Goal: Information Seeking & Learning: Stay updated

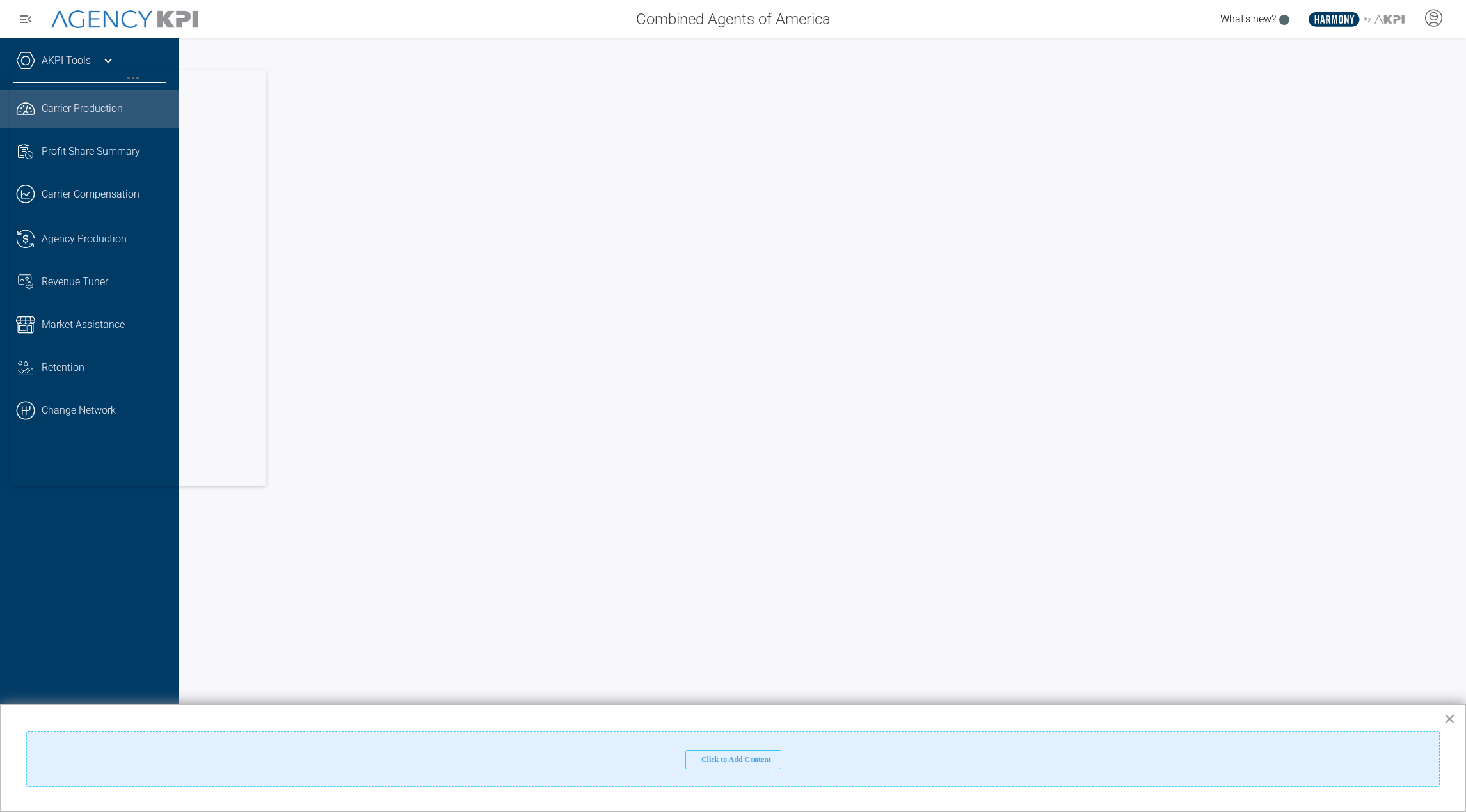
click at [232, 106] on body "Combined Agents of America What's new? .st0{fill:#003B66;} .st1{fill:#FFFFFF;} …" at bounding box center [733, 406] width 1466 height 812
click at [707, 755] on div "+ Click to Add Content" at bounding box center [733, 759] width 96 height 19
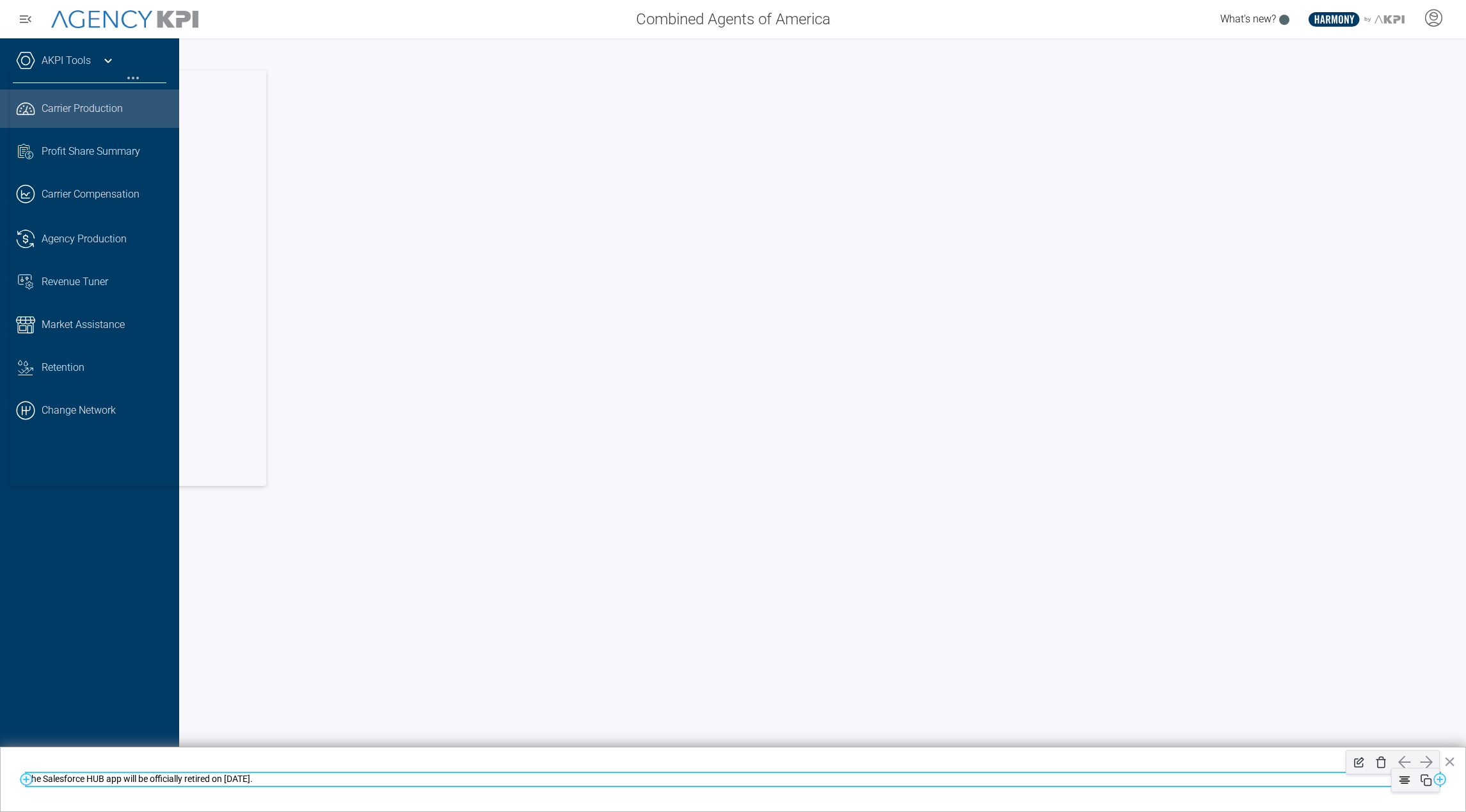
click at [36, 779] on p "The Salesforce HUB app will be officially retired on October 1." at bounding box center [733, 780] width 1413 height 13
click at [322, 782] on p "The Salesforce HUB app will be officially retired on October 1." at bounding box center [733, 780] width 1413 height 13
click at [352, 781] on link "[URL][DOMAIN_NAME]" at bounding box center [307, 779] width 91 height 10
click at [215, 776] on strong "October 1" at bounding box center [201, 779] width 27 height 10
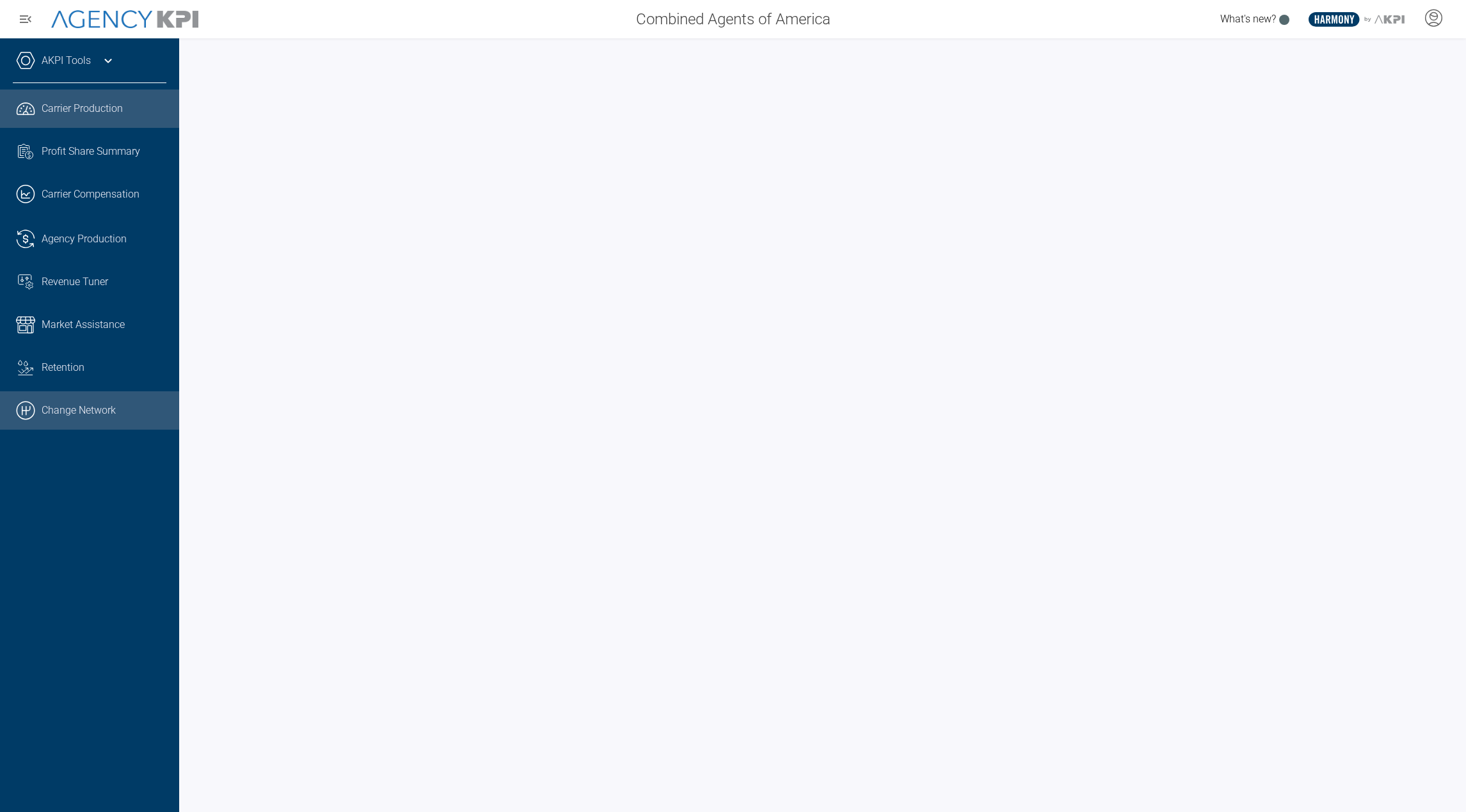
click at [33, 426] on link ".cls-1{fill:none;stroke:#000;stroke-linecap:round;stroke-linejoin:round;stroke-…" at bounding box center [89, 411] width 179 height 38
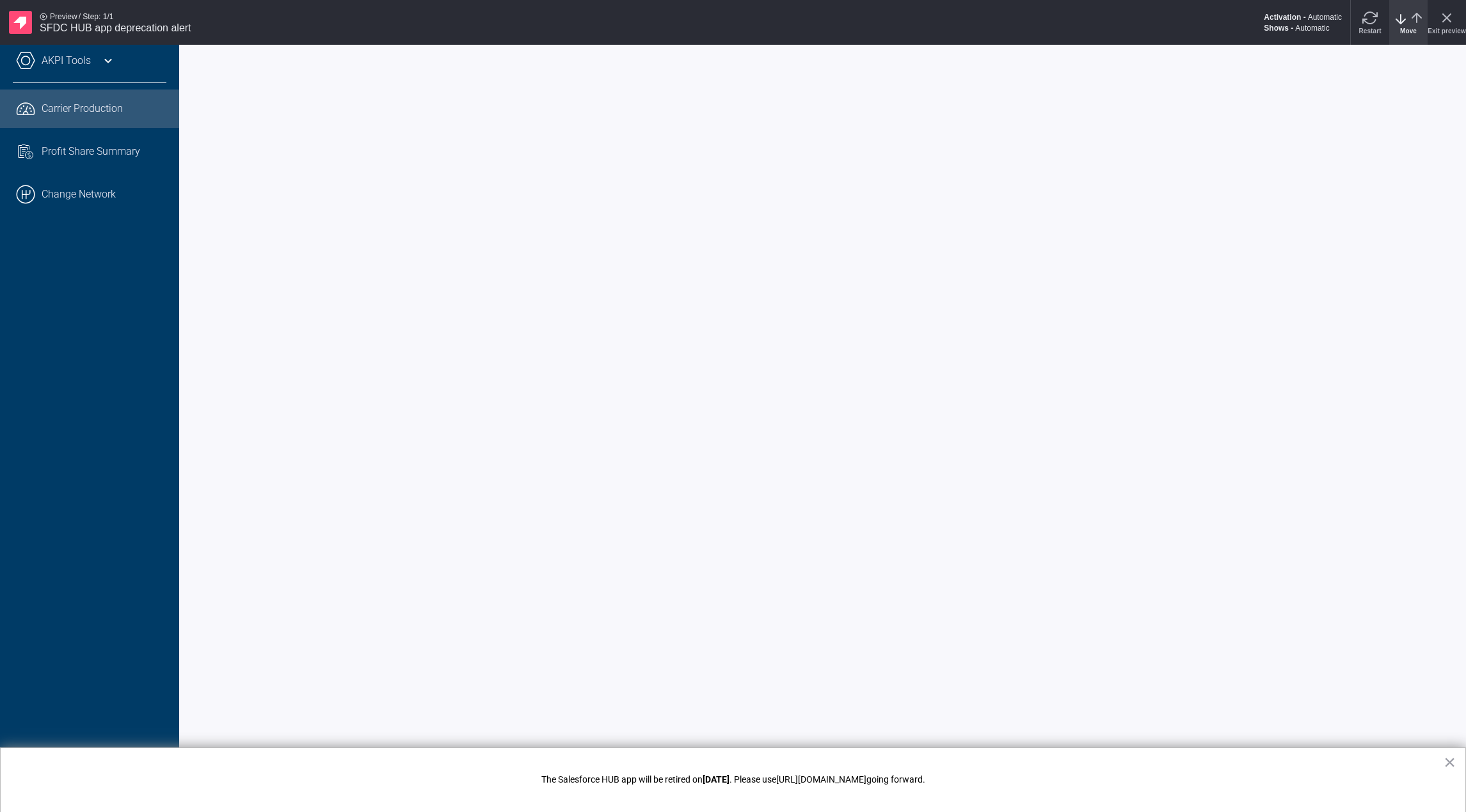
click at [1403, 22] on icon "arrow-down" at bounding box center [1400, 19] width 16 height 16
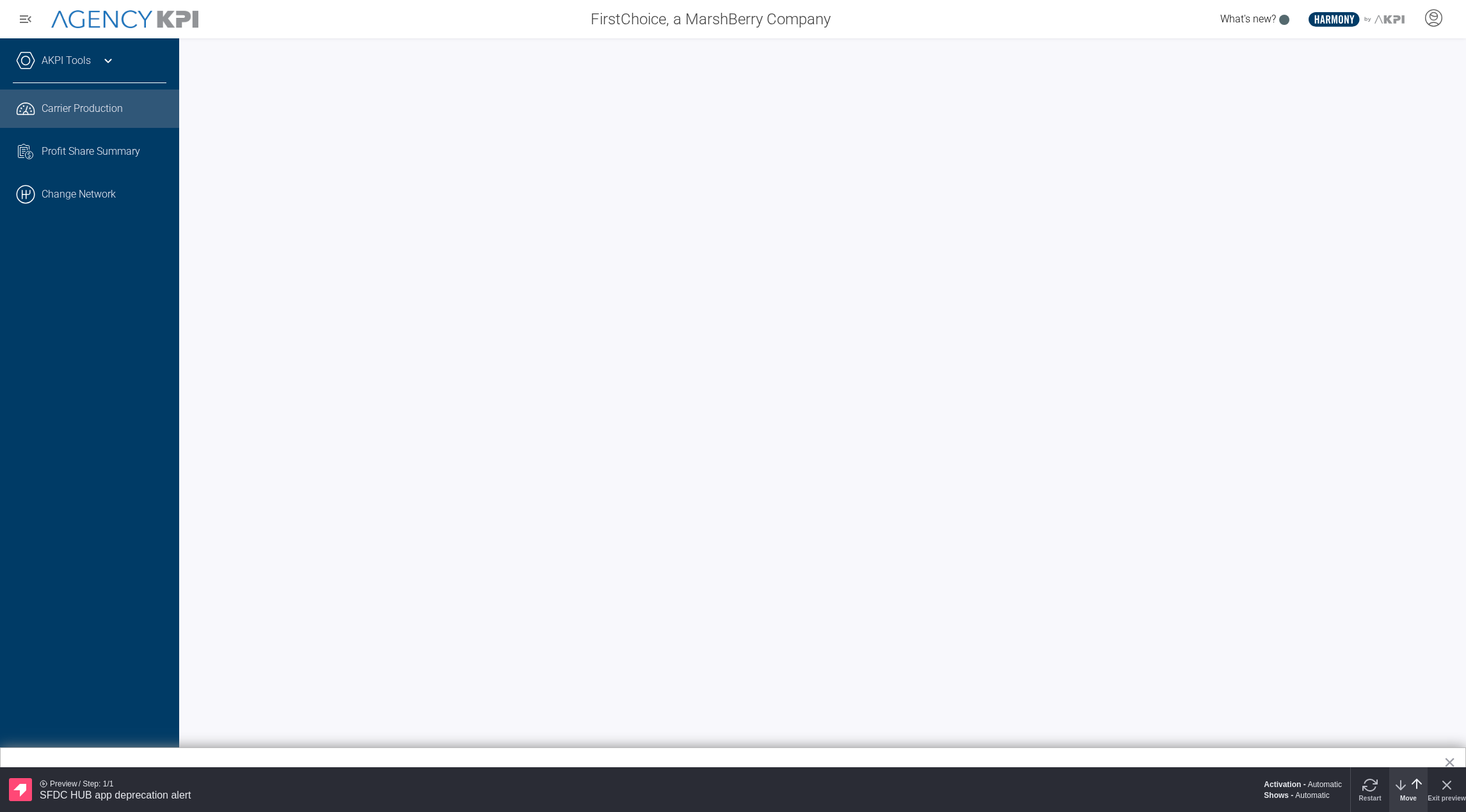
click at [1399, 784] on icon "arrow-down" at bounding box center [1400, 786] width 16 height 16
